Goal: Information Seeking & Learning: Learn about a topic

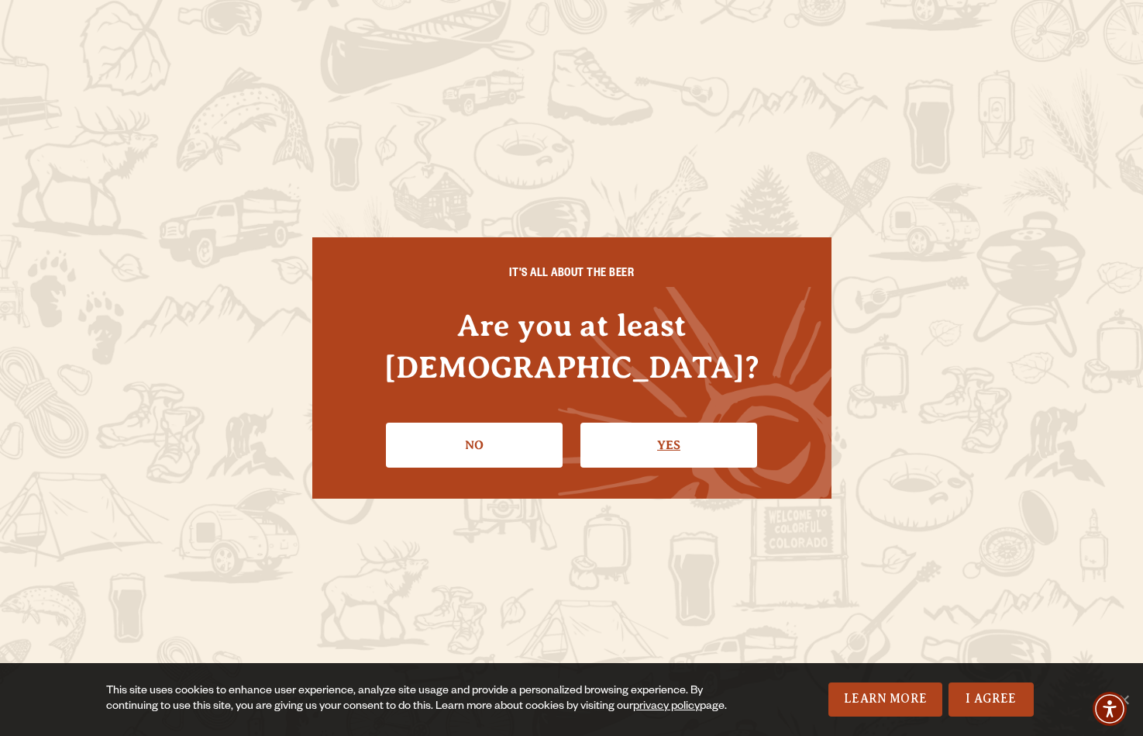
click at [697, 428] on link "Yes" at bounding box center [669, 444] width 177 height 45
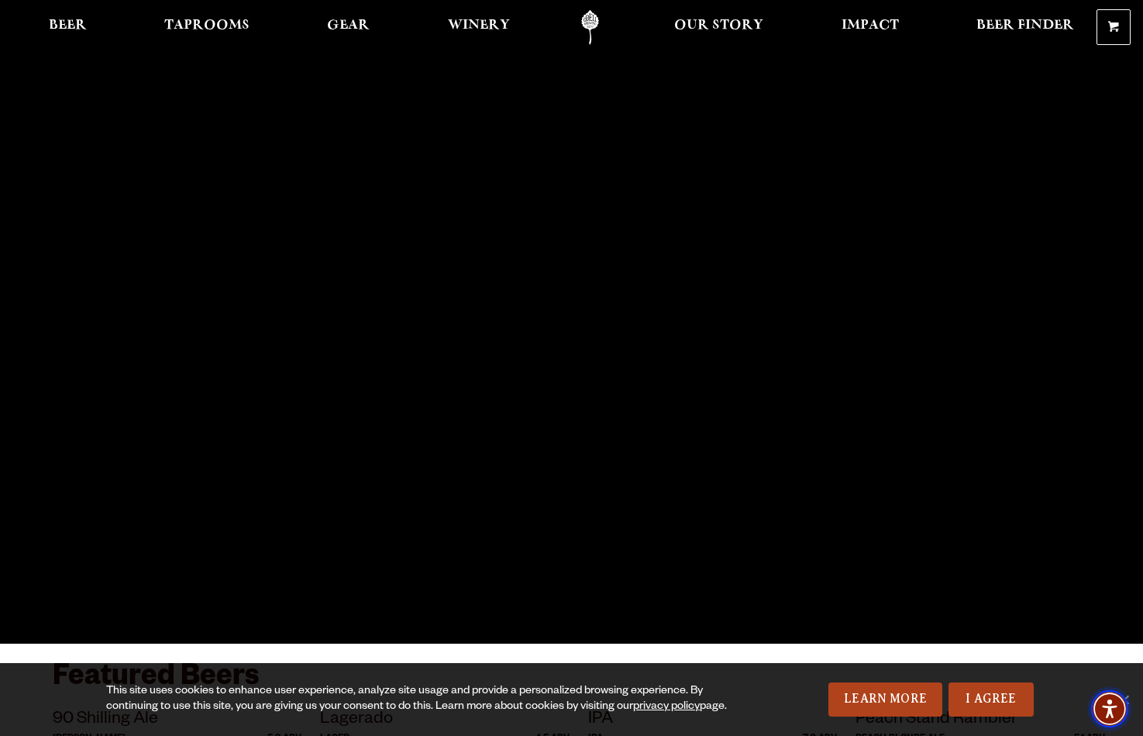
click at [1110, 706] on img "Accessibility Menu" at bounding box center [1109, 708] width 37 height 37
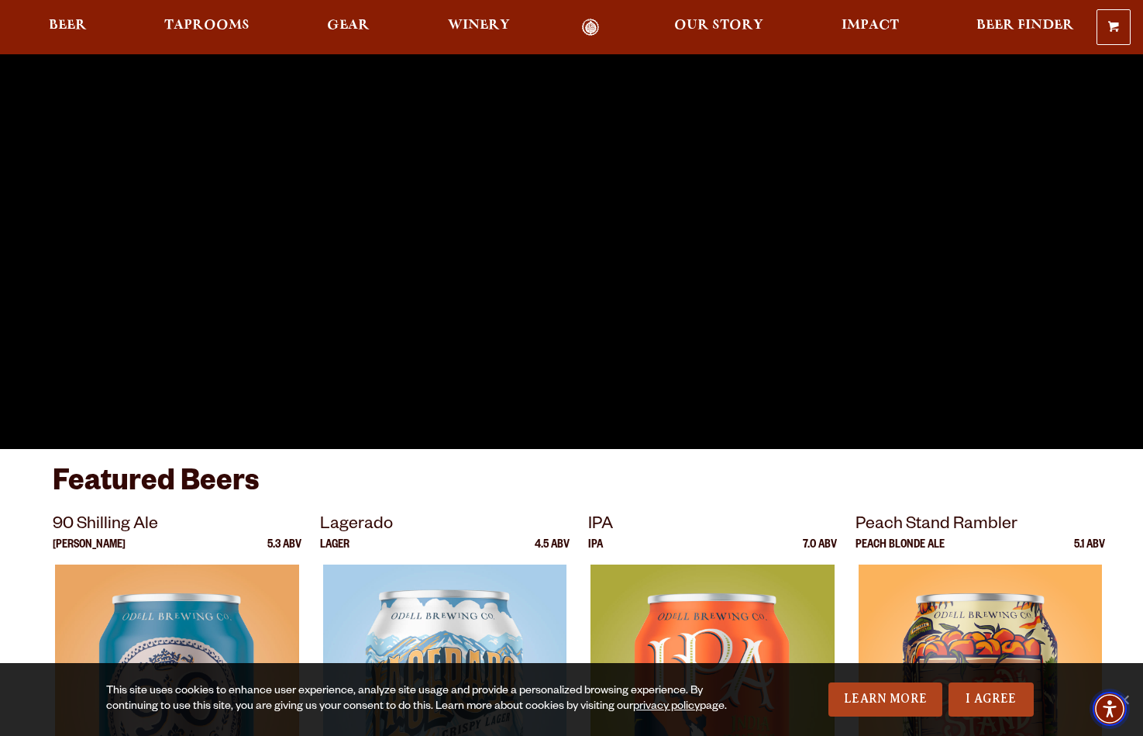
scroll to position [173, 0]
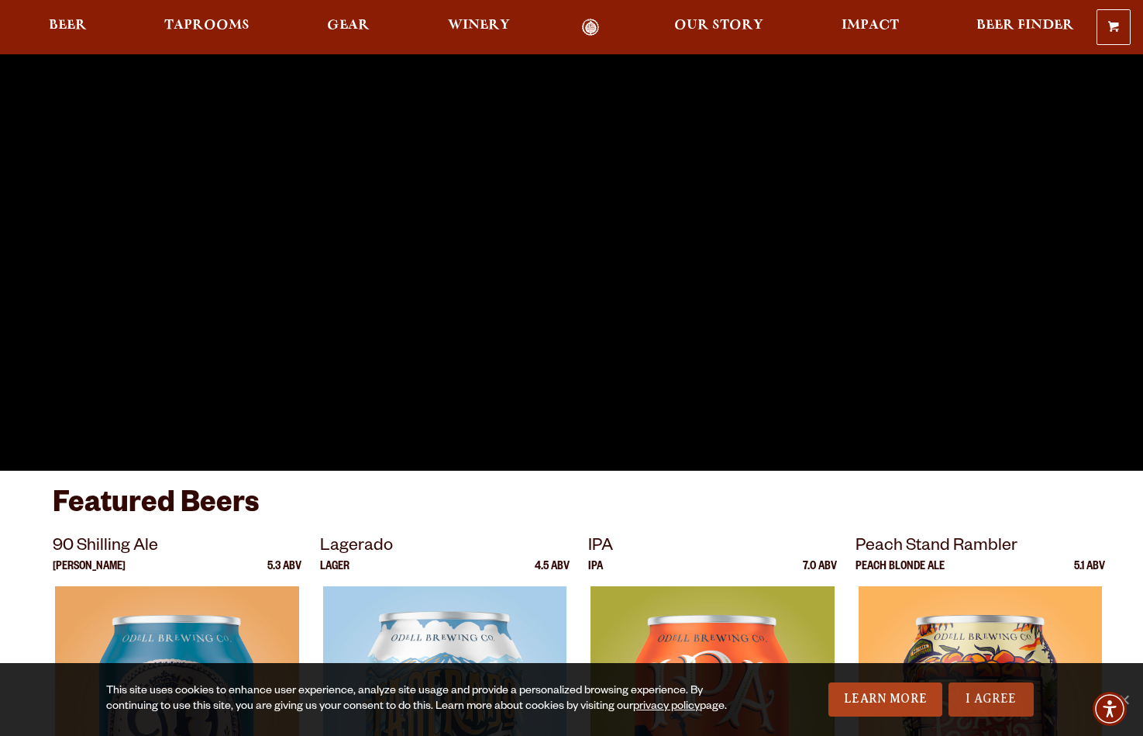
click at [973, 703] on link "I Agree" at bounding box center [991, 699] width 85 height 34
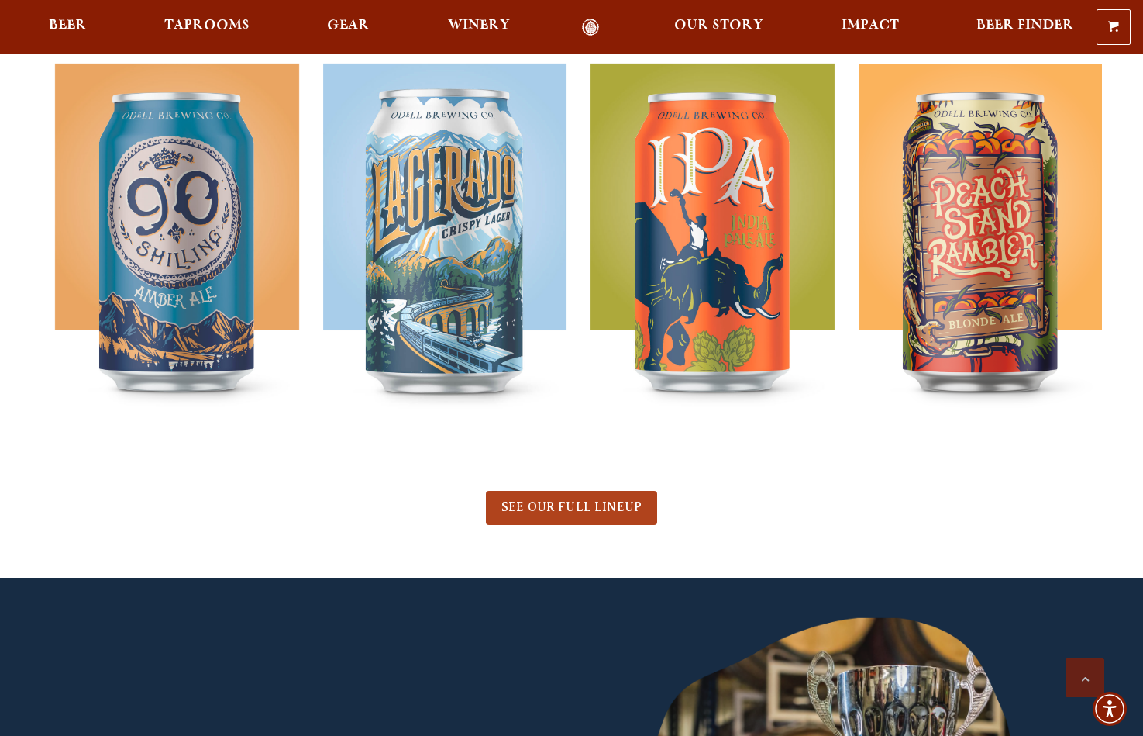
scroll to position [694, 0]
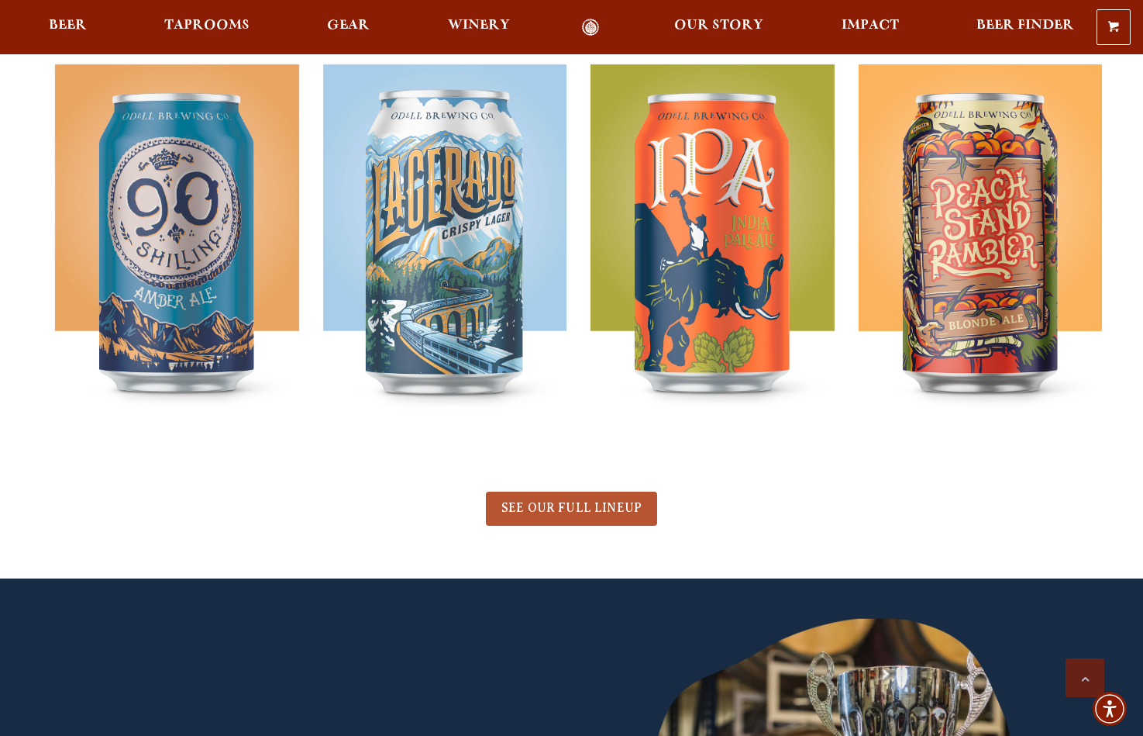
click at [591, 503] on span "SEE OUR FULL LINEUP" at bounding box center [571, 508] width 140 height 14
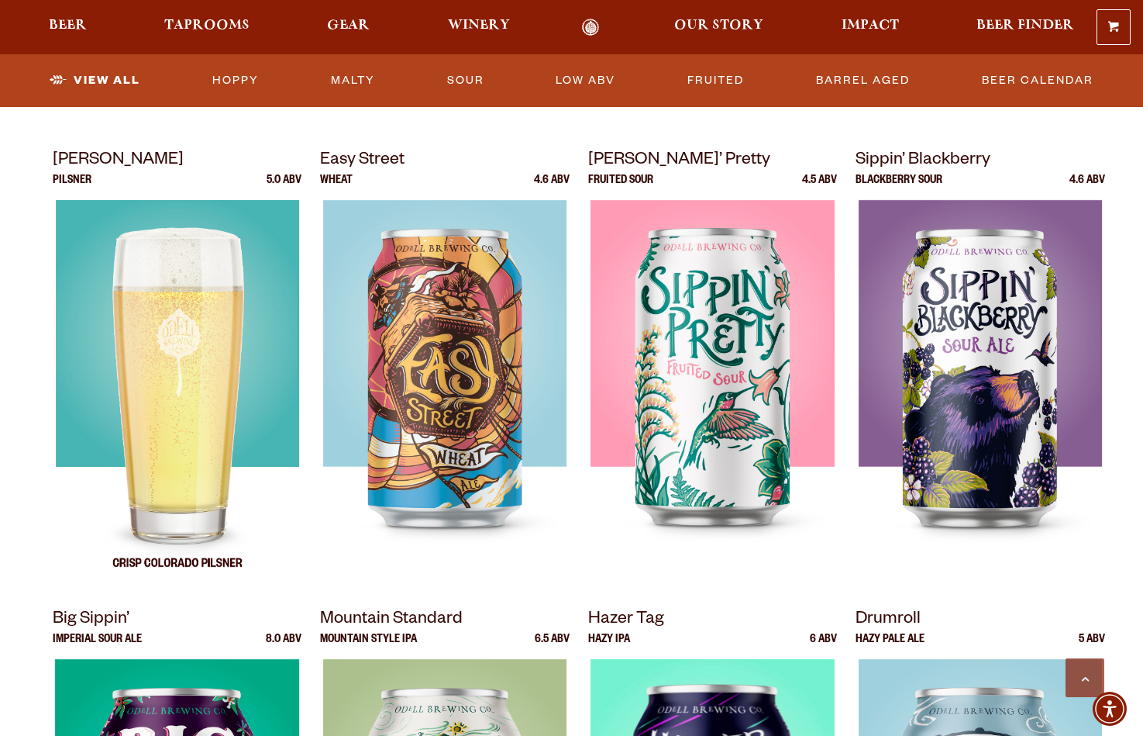
scroll to position [1092, 0]
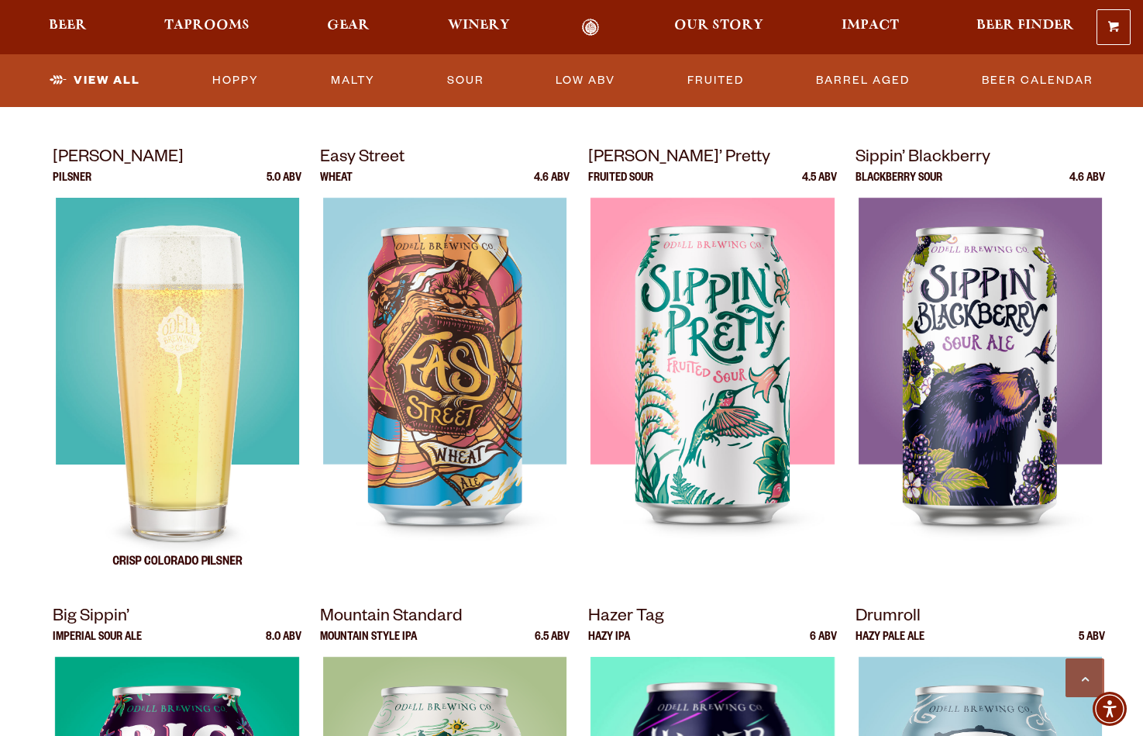
click at [164, 372] on img at bounding box center [176, 392] width 243 height 388
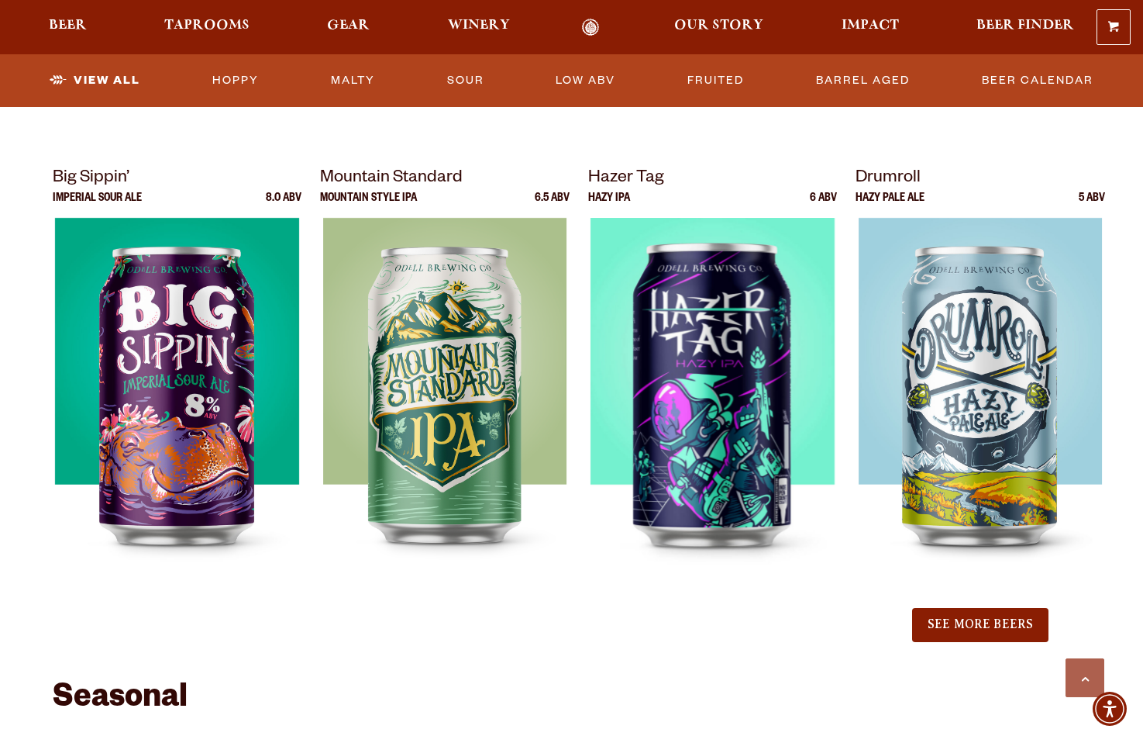
scroll to position [1530, 0]
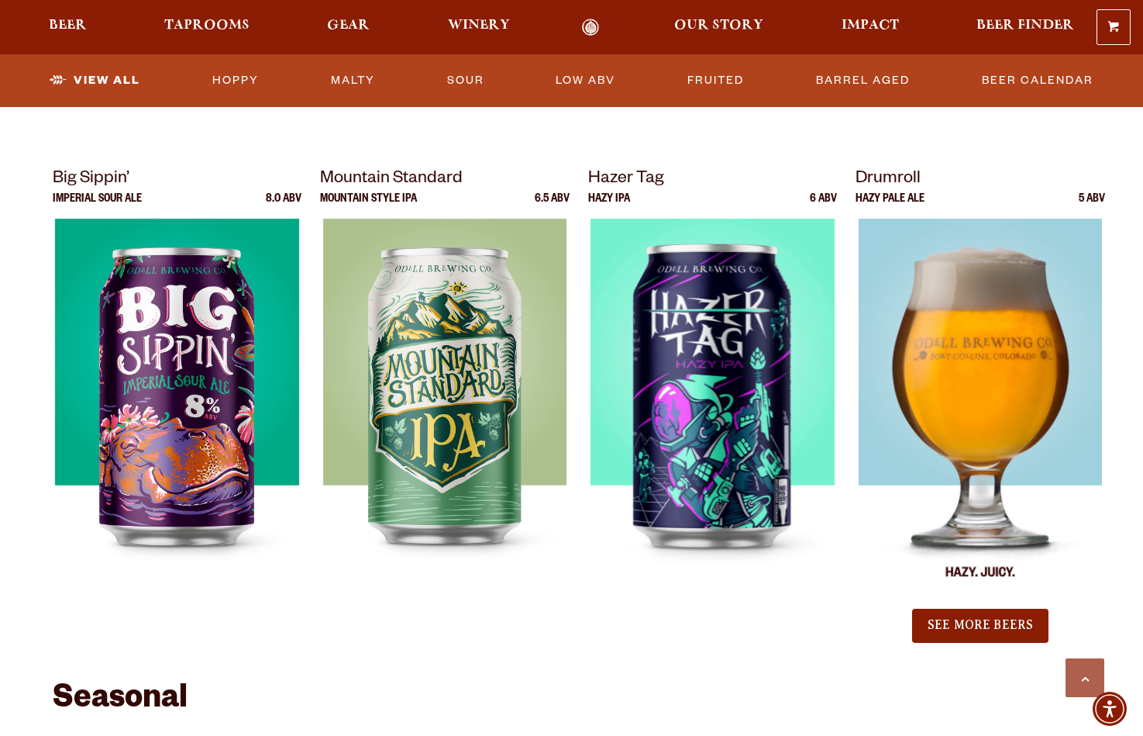
click at [987, 404] on img at bounding box center [981, 413] width 244 height 388
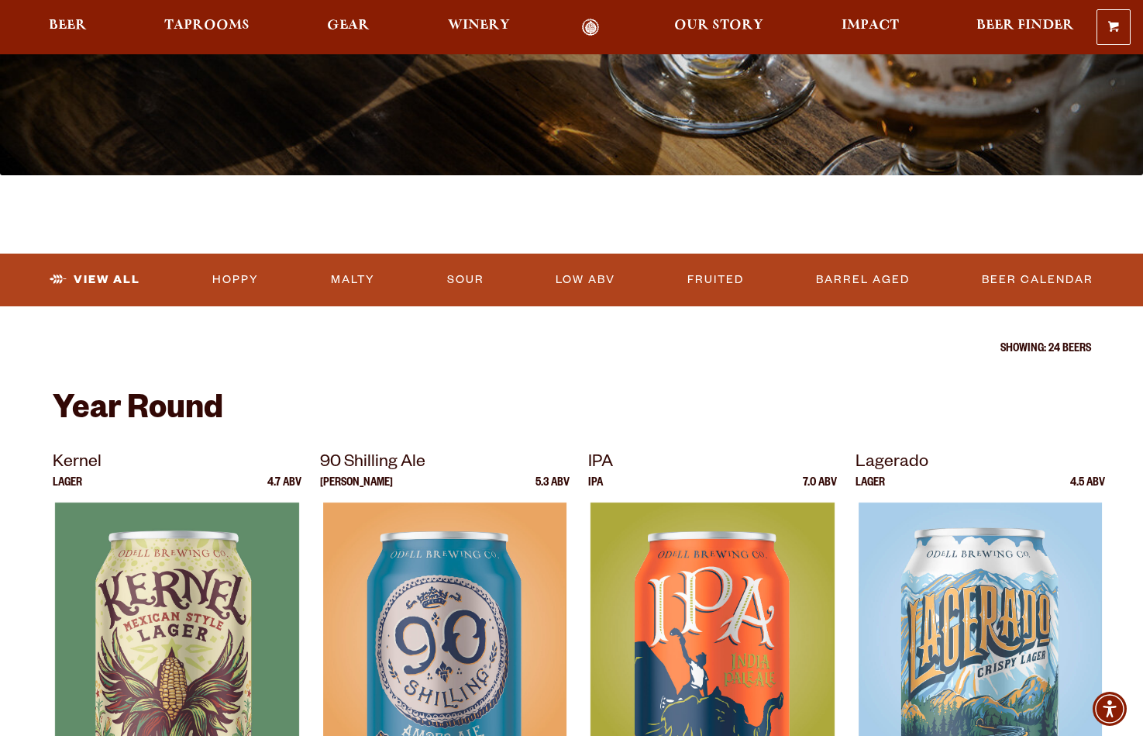
scroll to position [324, 0]
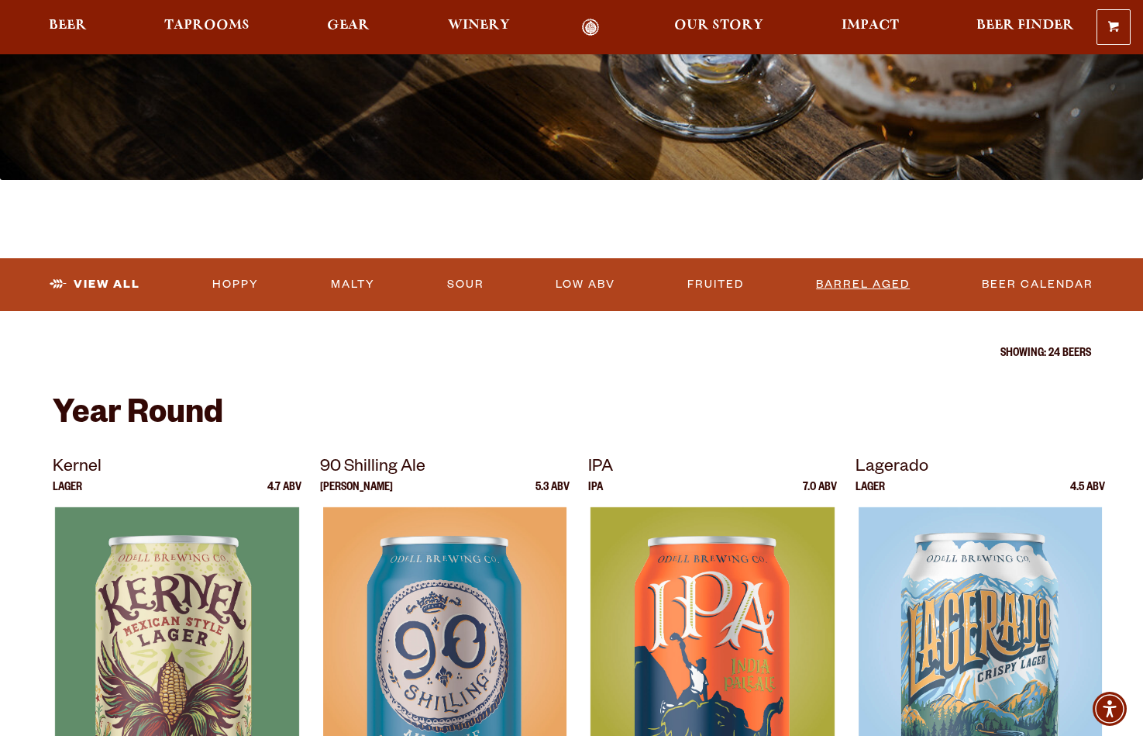
click at [855, 285] on link "Barrel Aged" at bounding box center [863, 285] width 106 height 36
